Goal: Communication & Community: Answer question/provide support

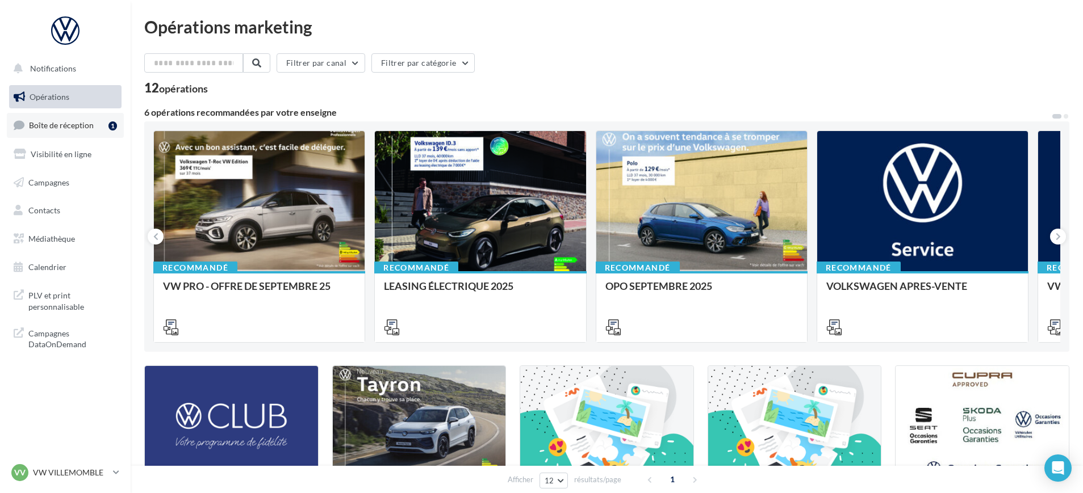
click at [74, 132] on link "Boîte de réception 1" at bounding box center [65, 125] width 117 height 24
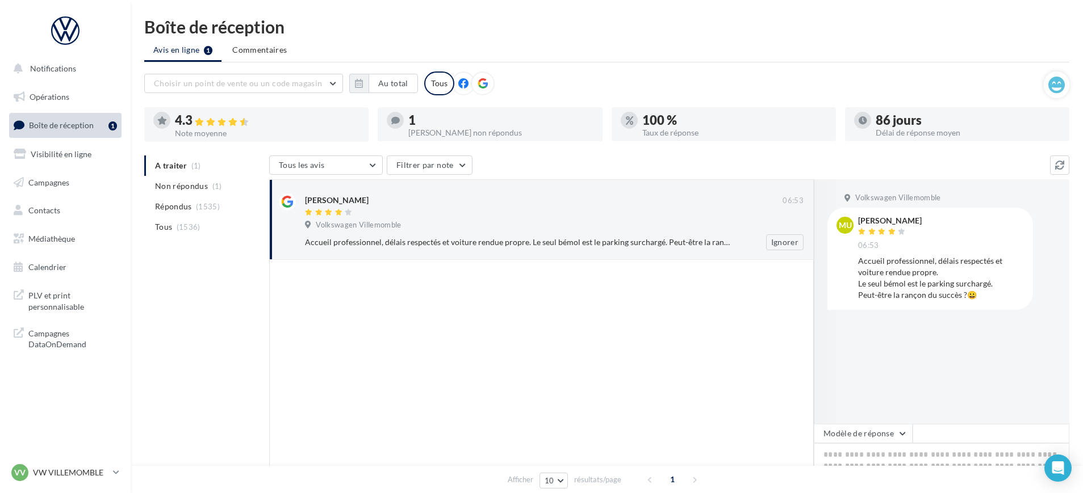
click at [411, 224] on div "Volkswagen Villemomble" at bounding box center [554, 226] width 498 height 12
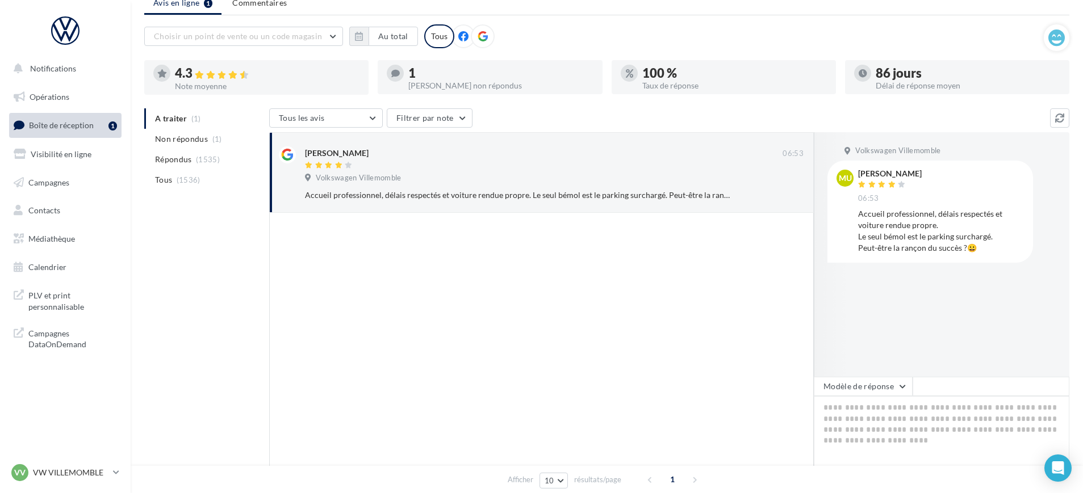
scroll to position [71, 0]
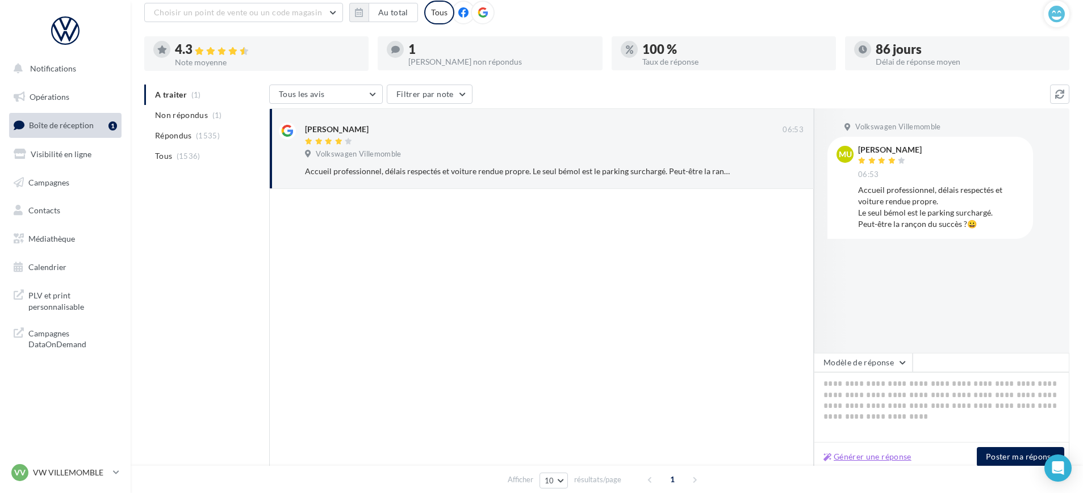
click at [875, 460] on button "Générer une réponse" at bounding box center [867, 457] width 97 height 14
type textarea "**********"
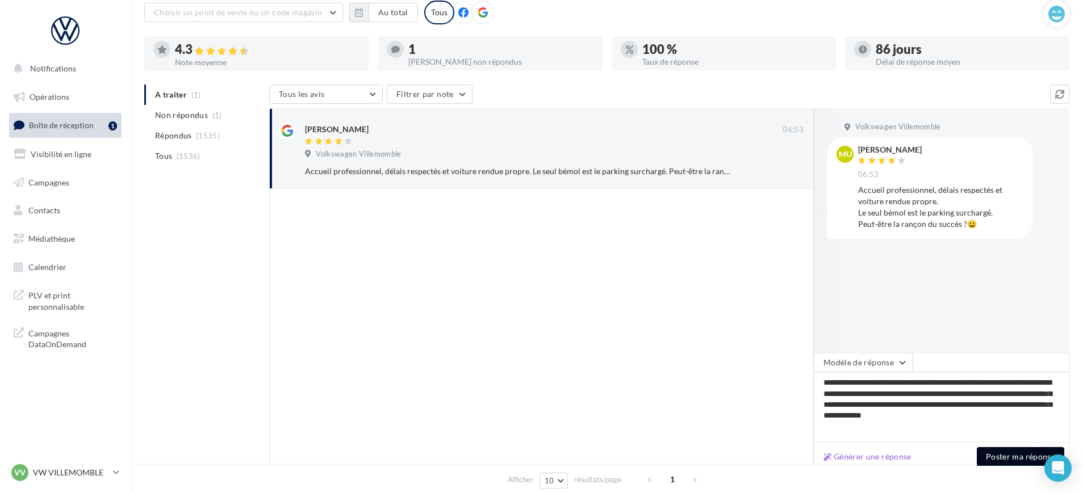
click at [1008, 455] on button "Poster ma réponse" at bounding box center [1019, 456] width 87 height 19
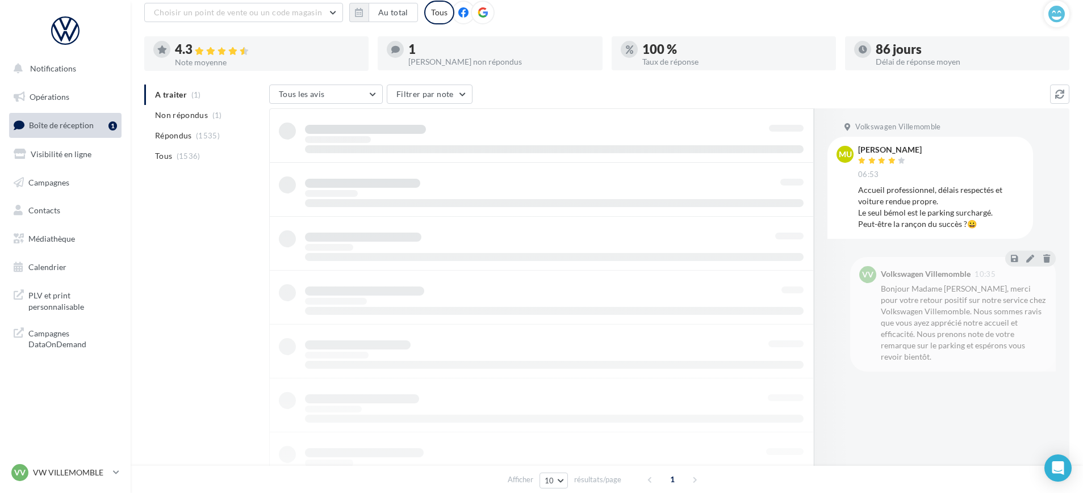
scroll to position [18, 0]
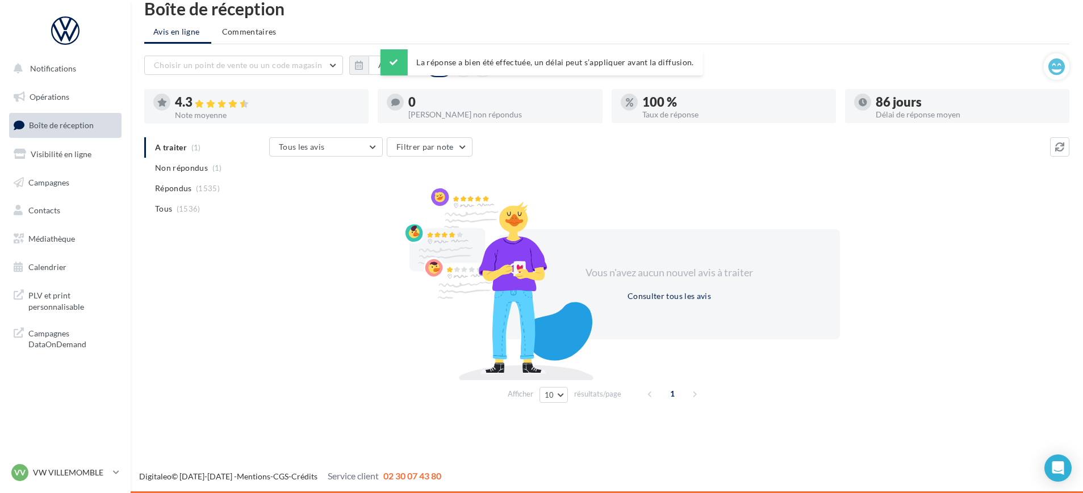
click at [188, 166] on span "Non répondus" at bounding box center [181, 167] width 53 height 11
click at [74, 477] on p "VW VILLEMOMBLE" at bounding box center [71, 472] width 76 height 11
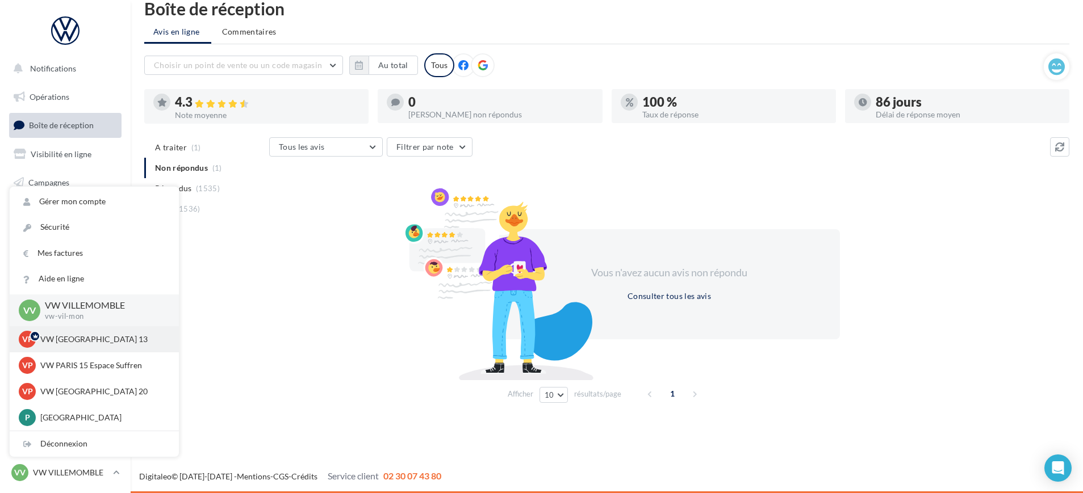
click at [104, 339] on p "VW [GEOGRAPHIC_DATA] 13" at bounding box center [102, 339] width 125 height 11
